Goal: Task Accomplishment & Management: Use online tool/utility

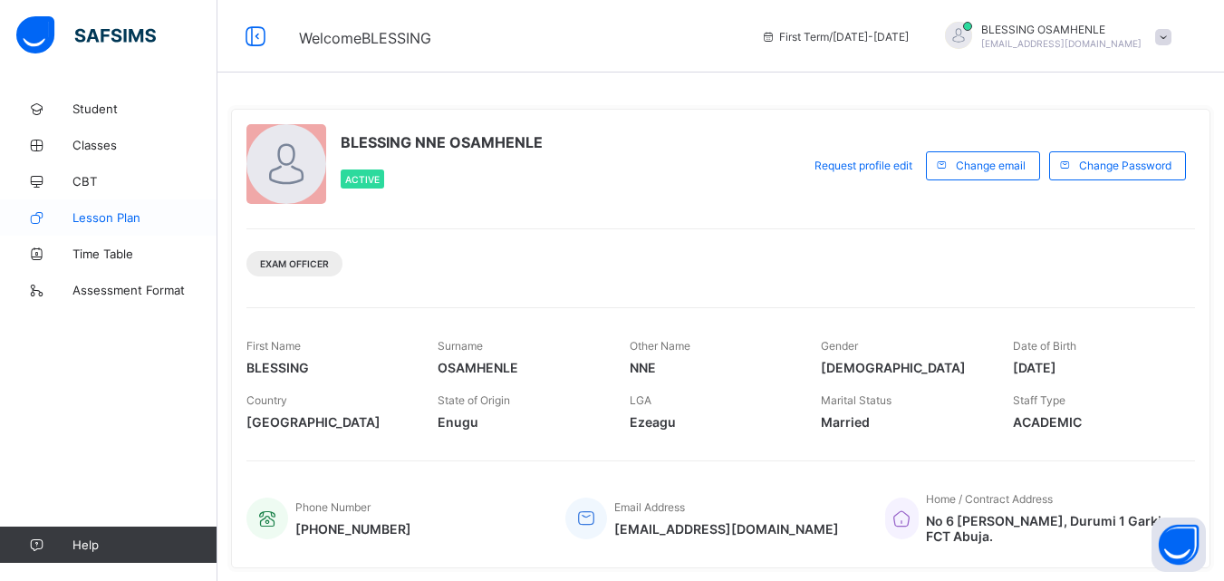
click at [126, 219] on span "Lesson Plan" at bounding box center [144, 217] width 145 height 14
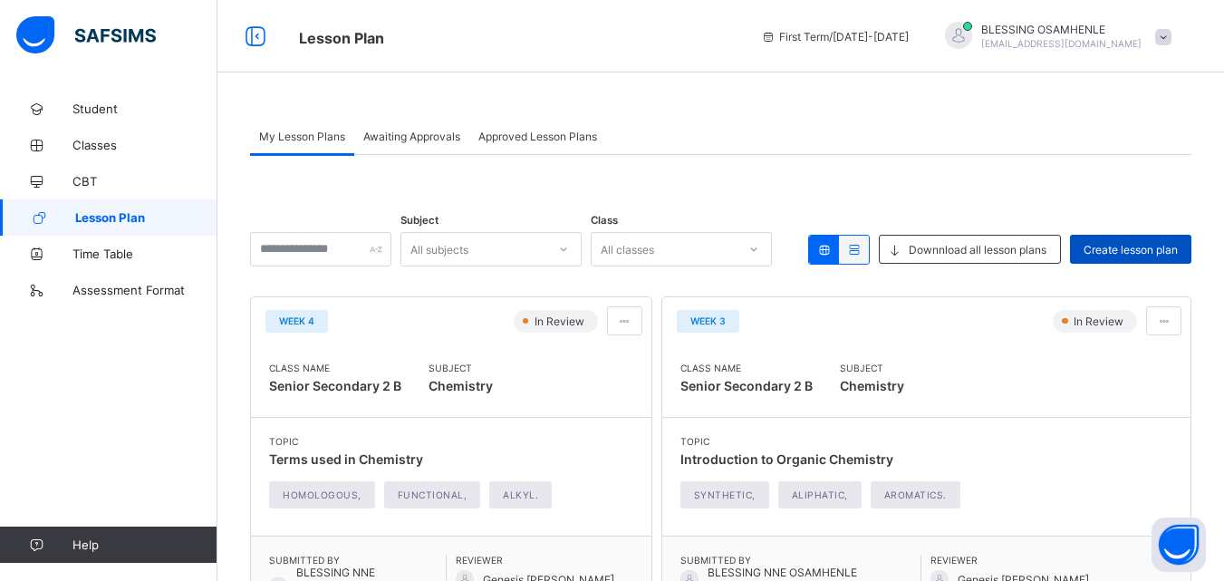
click at [1135, 247] on span "Create lesson plan" at bounding box center [1131, 250] width 94 height 14
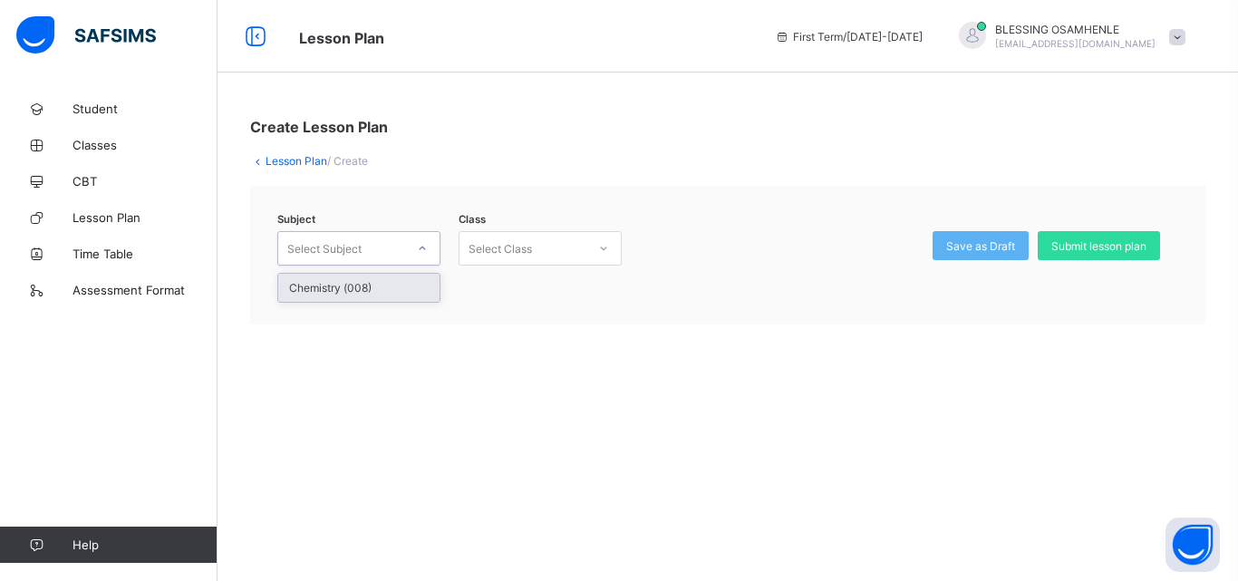
click at [423, 252] on icon at bounding box center [422, 248] width 11 height 18
click at [390, 286] on div "Chemistry (008)" at bounding box center [358, 288] width 161 height 28
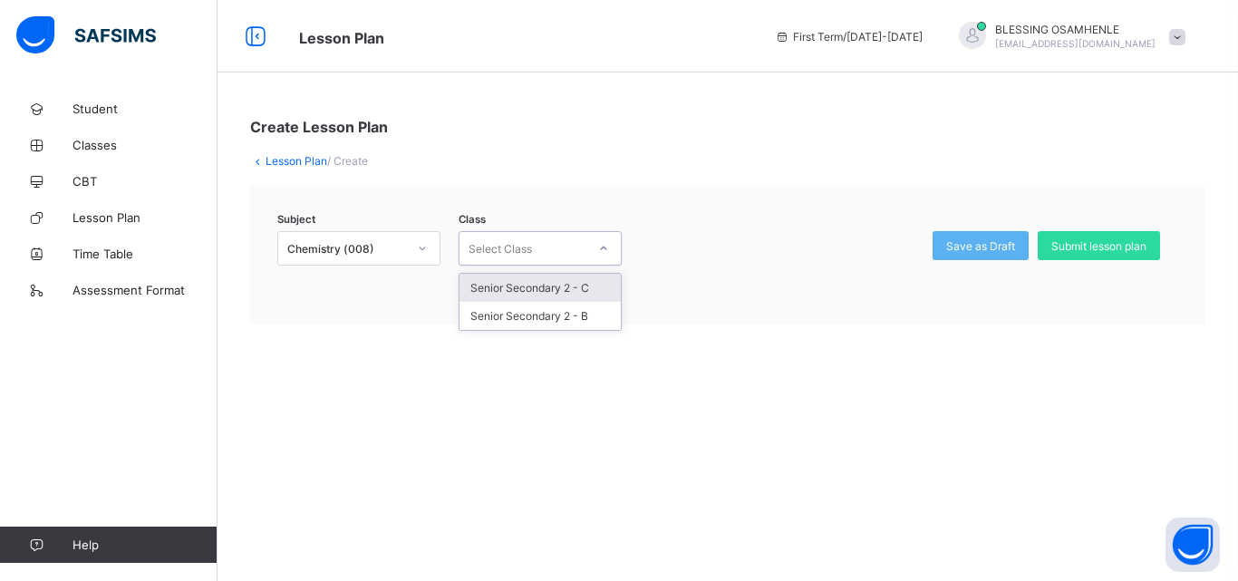
click at [608, 253] on icon at bounding box center [603, 248] width 11 height 18
click at [595, 320] on div "Senior Secondary 2 - B" at bounding box center [539, 316] width 161 height 28
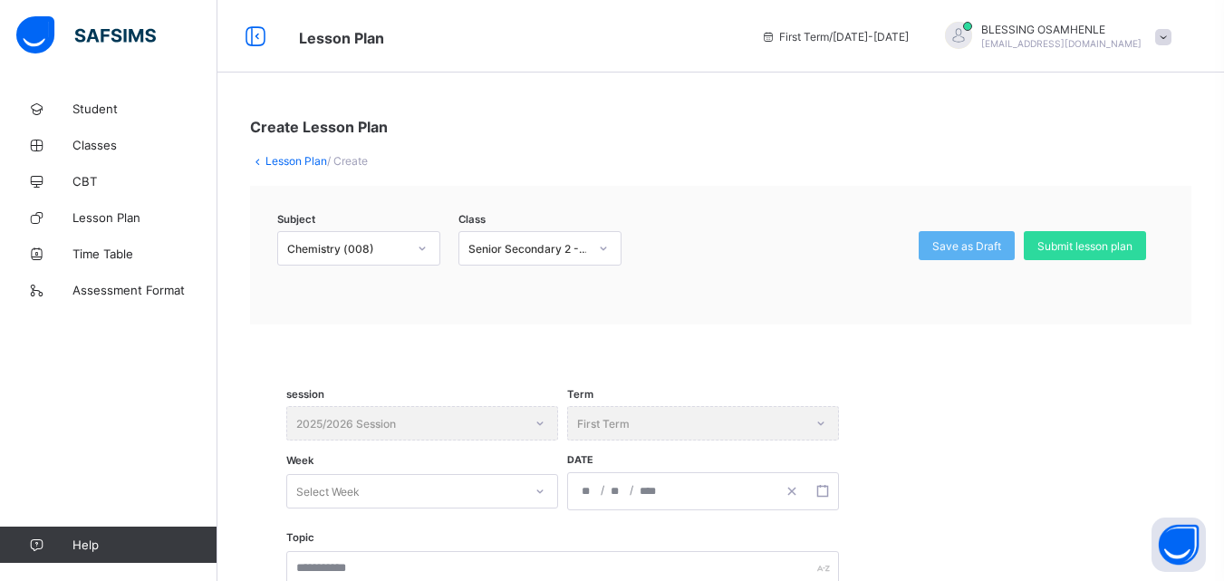
click at [543, 426] on div "session 2025/2026 Session" at bounding box center [422, 423] width 272 height 34
click at [542, 426] on div "session 2025/2026 Session" at bounding box center [422, 423] width 272 height 34
